Goal: Task Accomplishment & Management: Manage account settings

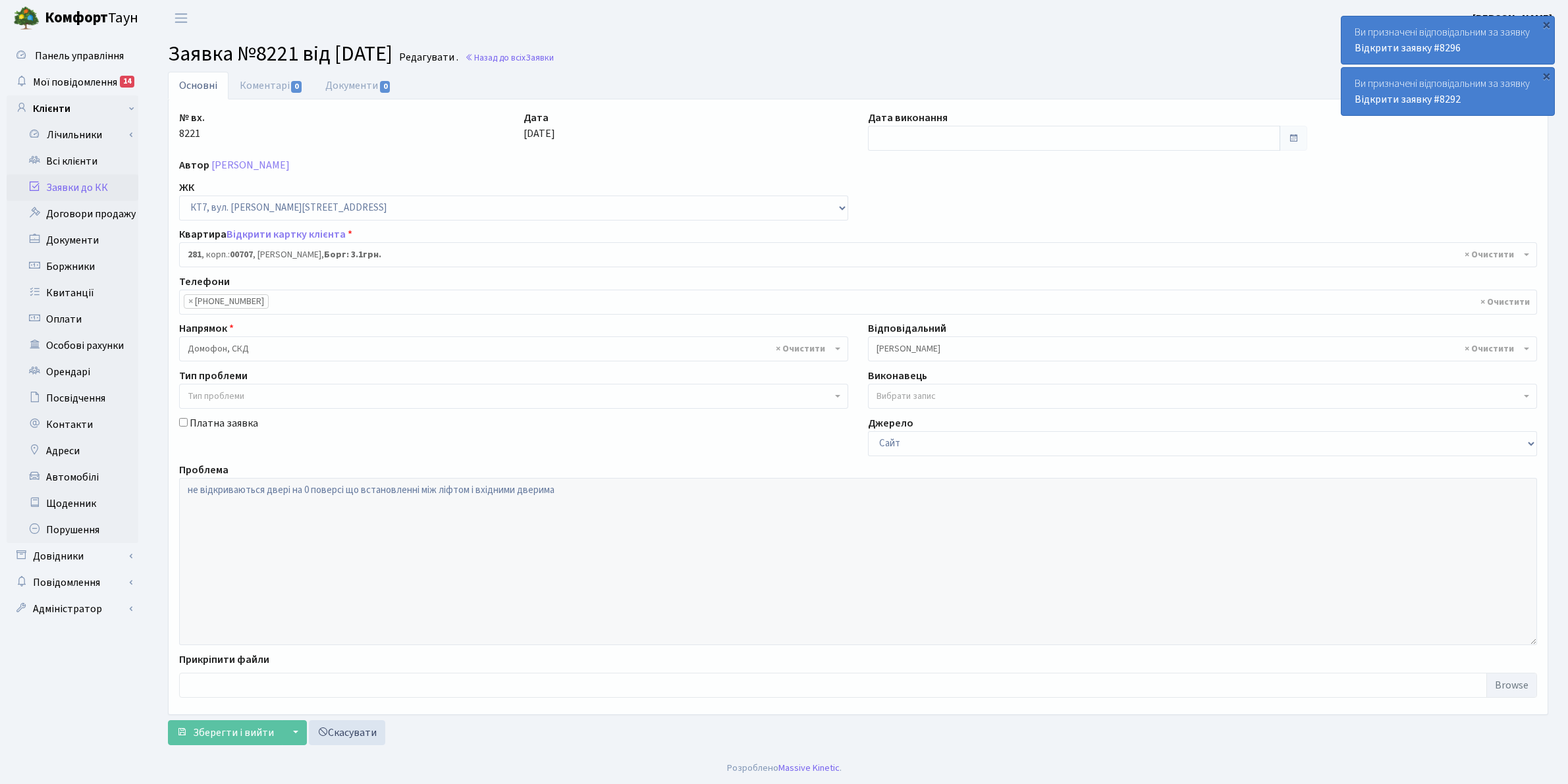
select select "18733"
click at [67, 161] on link "Всі клієнти" at bounding box center [73, 161] width 132 height 26
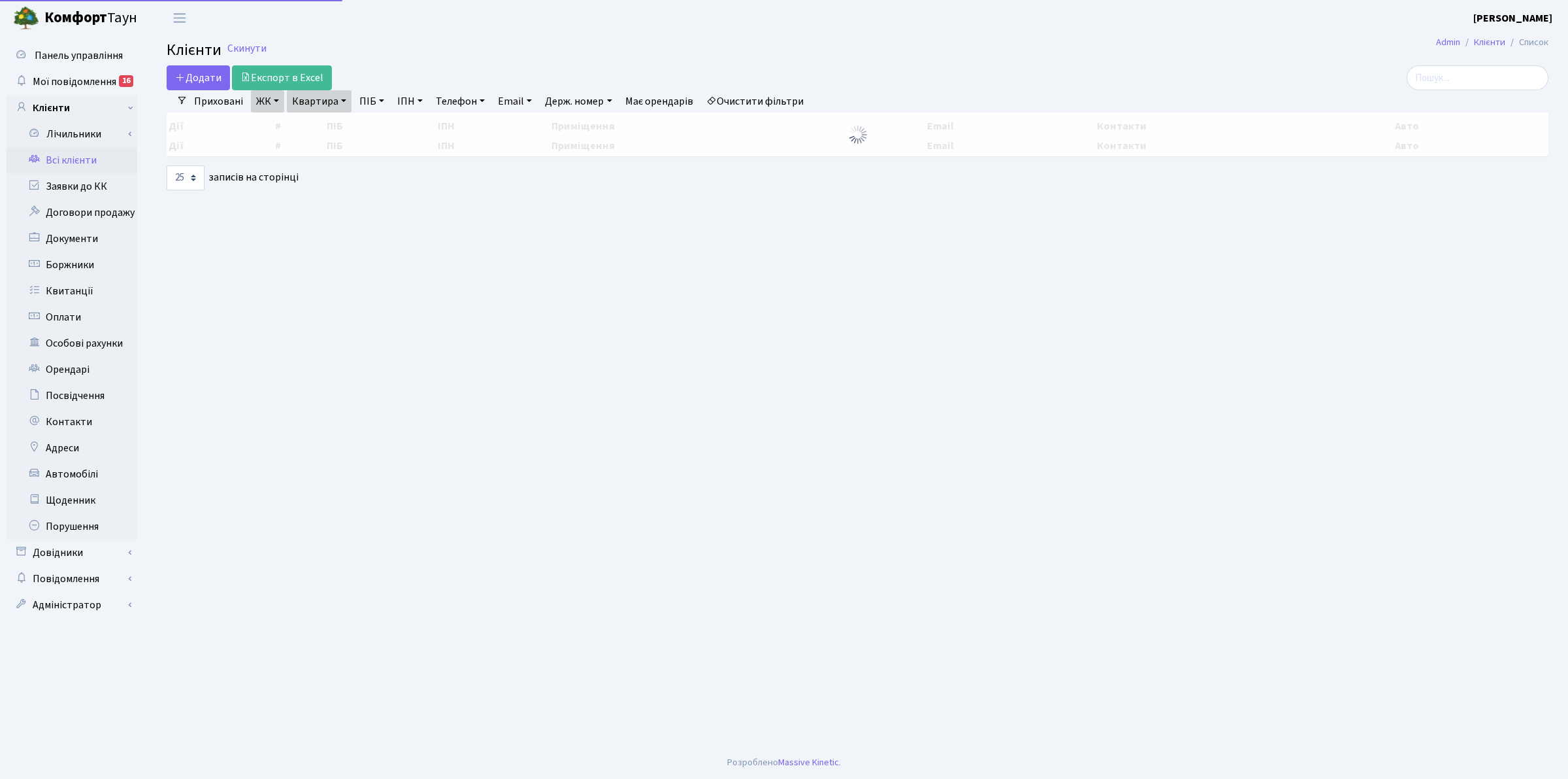
select select "25"
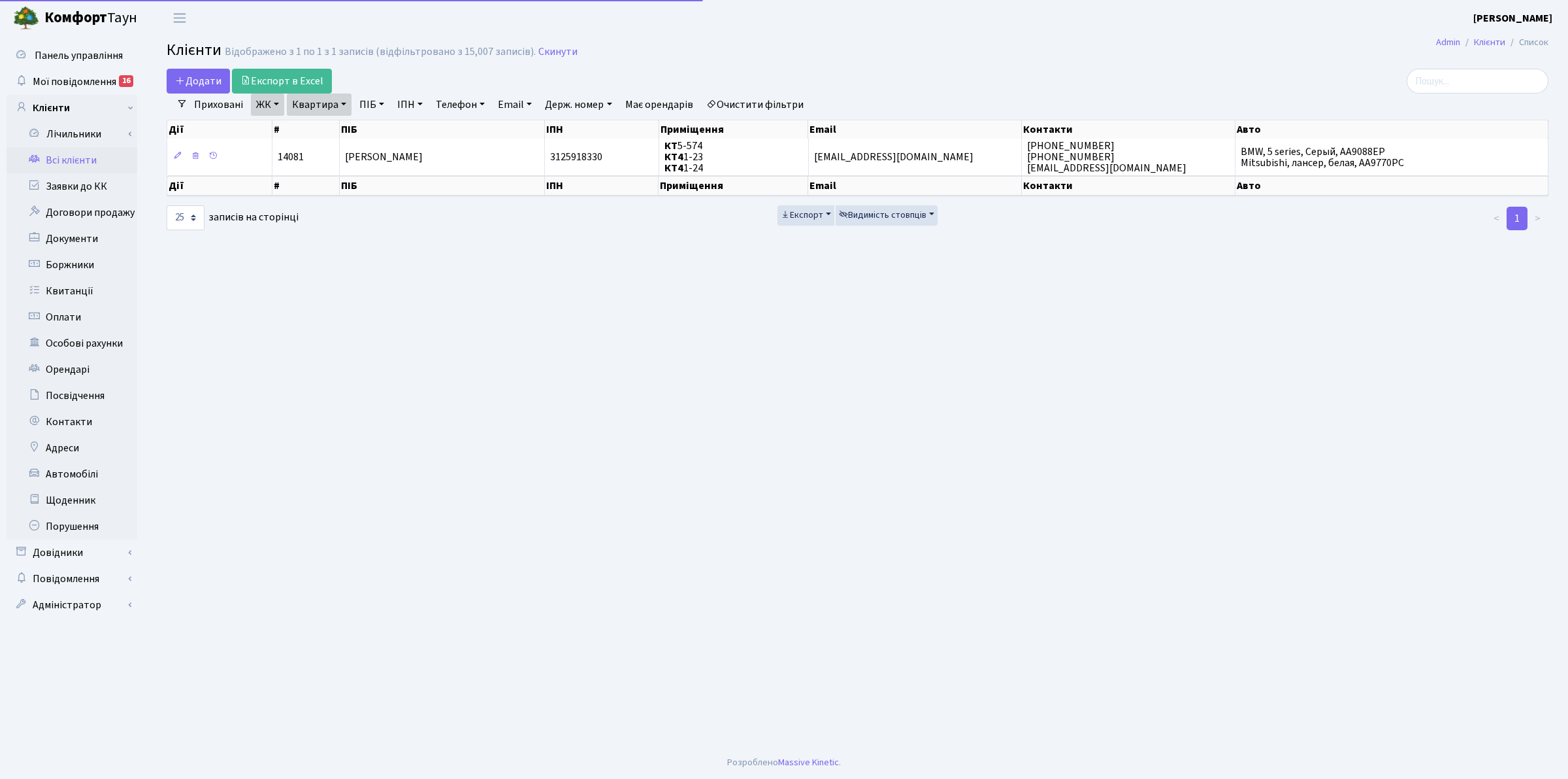
click at [336, 102] on link "Квартира" at bounding box center [319, 104] width 64 height 22
drag, startPoint x: 325, startPoint y: 130, endPoint x: 297, endPoint y: 128, distance: 28.1
click at [297, 128] on input "5-574" at bounding box center [325, 130] width 76 height 24
type input "3-4"
click at [273, 101] on link "ЖК" at bounding box center [268, 104] width 33 height 22
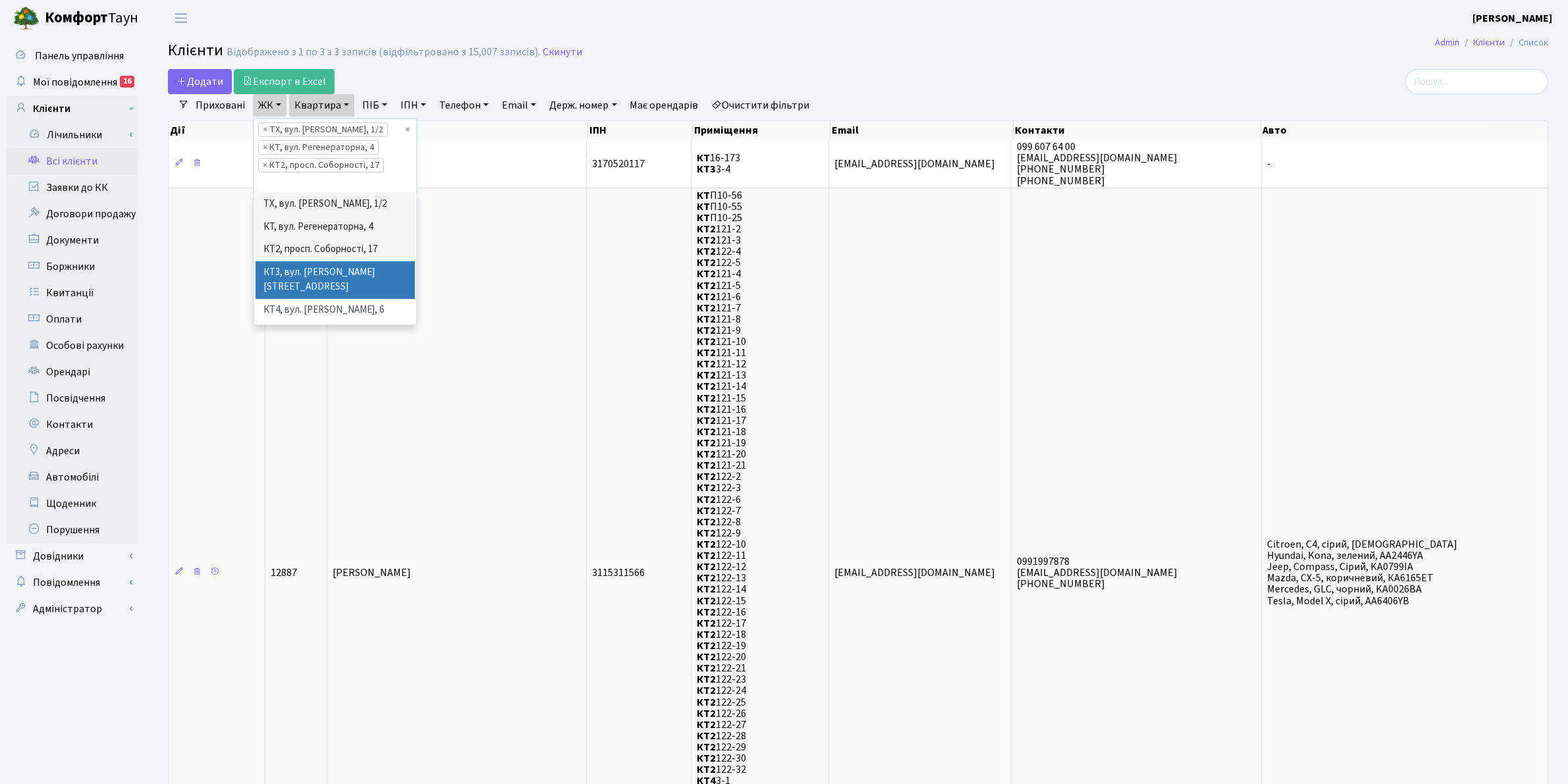
click at [323, 268] on li "КТ3, вул. [PERSON_NAME][STREET_ADDRESS]" at bounding box center [335, 280] width 159 height 37
